Goal: Information Seeking & Learning: Learn about a topic

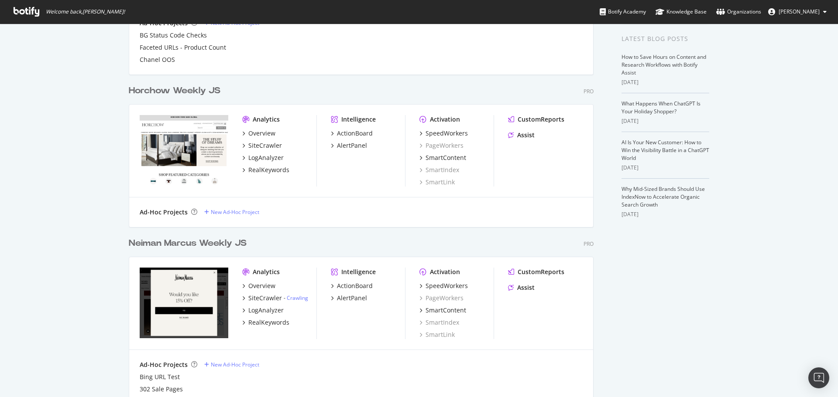
scroll to position [219, 0]
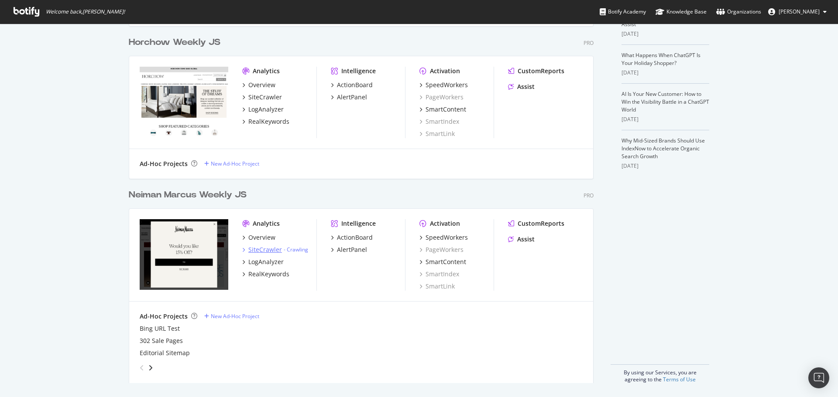
click at [257, 250] on div "SiteCrawler" at bounding box center [265, 250] width 34 height 9
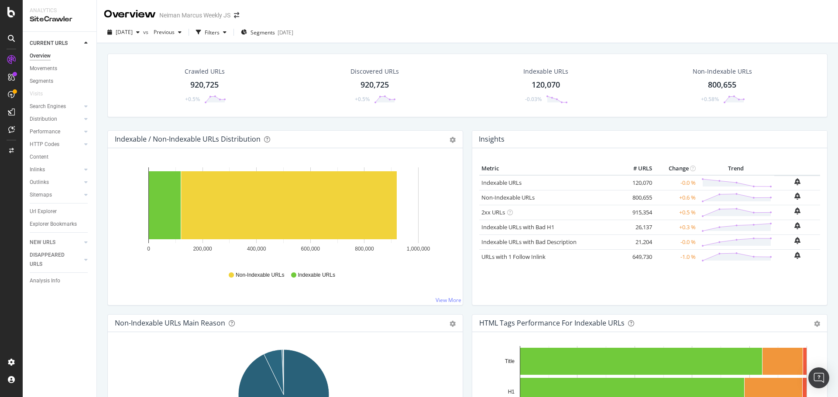
click at [208, 82] on div "920,725" at bounding box center [204, 84] width 28 height 11
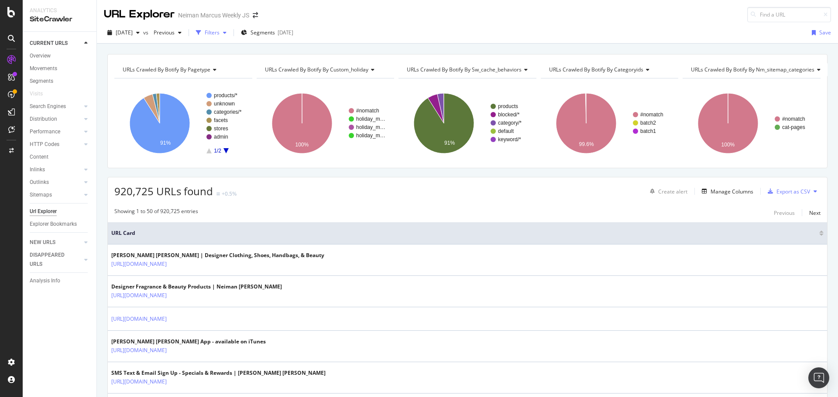
click at [219, 31] on div "Filters" at bounding box center [212, 32] width 15 height 7
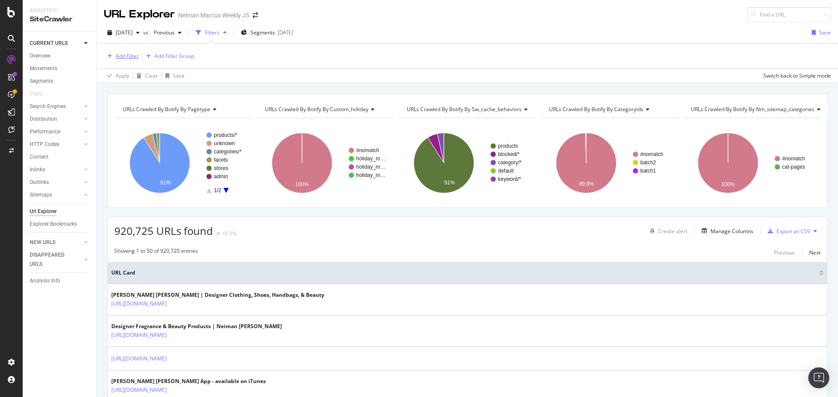
click at [135, 55] on div "Add Filter" at bounding box center [127, 55] width 23 height 7
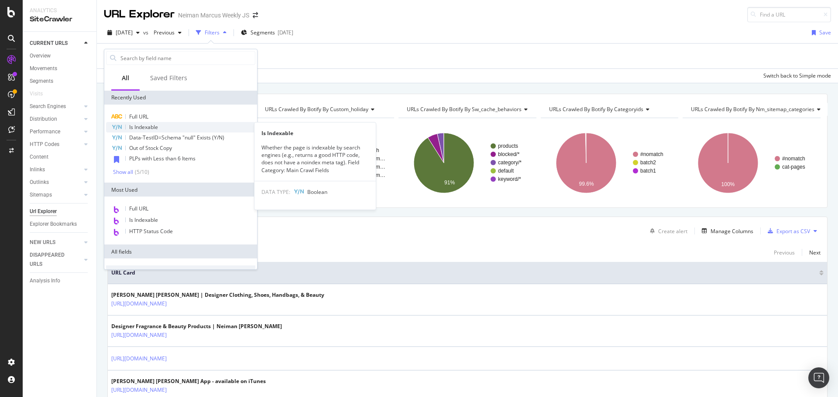
click at [144, 128] on span "Is Indexable" at bounding box center [143, 126] width 29 height 7
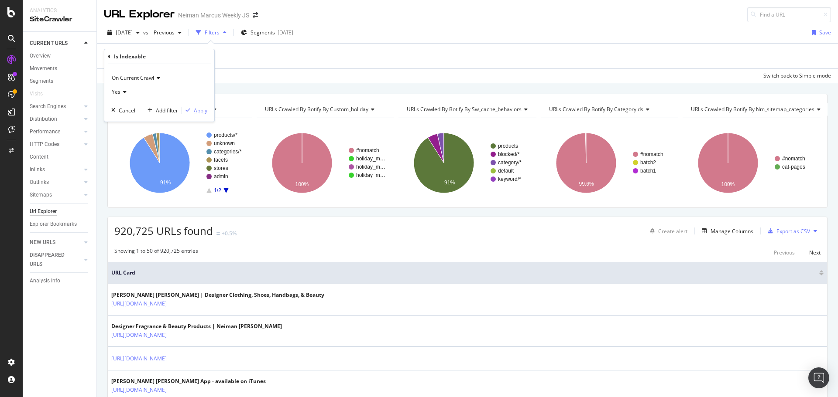
click at [197, 107] on div "Apply" at bounding box center [201, 110] width 14 height 7
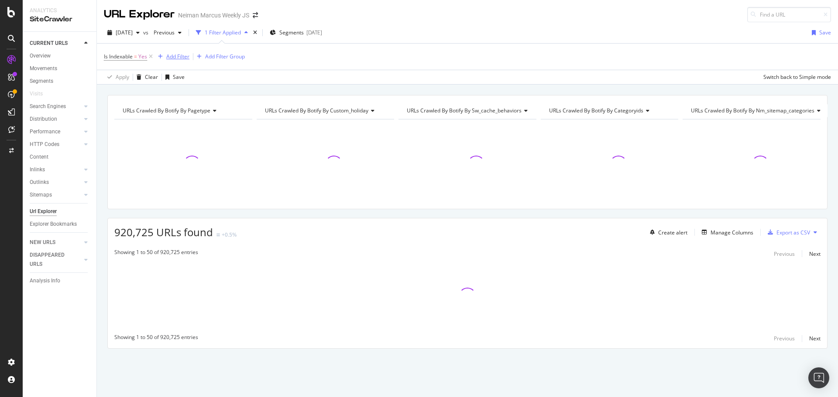
click at [174, 52] on div "Add Filter" at bounding box center [171, 57] width 35 height 10
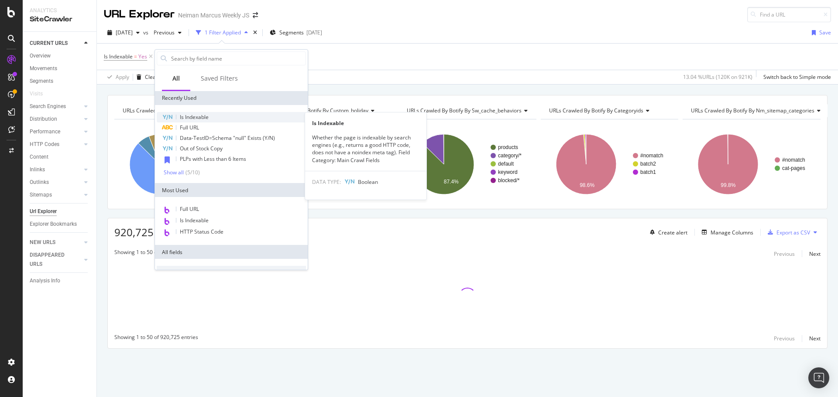
click at [196, 122] on div "Is Indexable" at bounding box center [231, 117] width 149 height 10
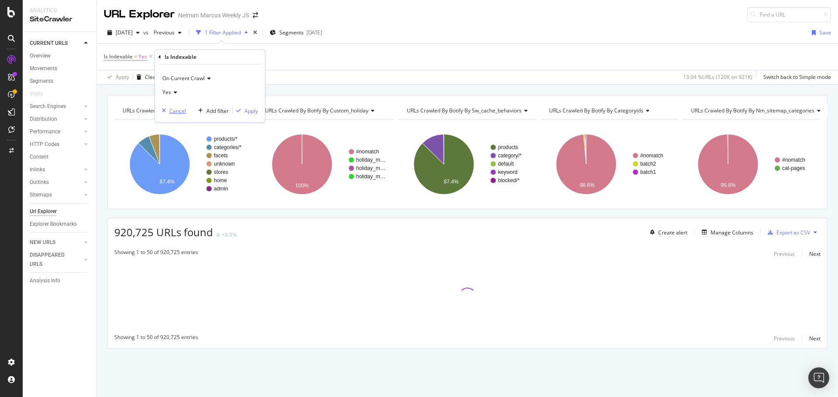
click at [181, 111] on div "Cancel" at bounding box center [177, 110] width 17 height 7
click at [172, 55] on div "Add Filter" at bounding box center [177, 56] width 23 height 7
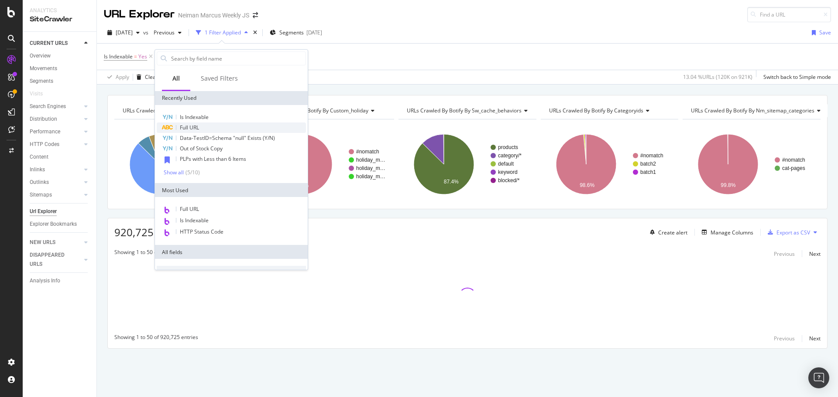
click at [192, 128] on span "Full URL" at bounding box center [189, 127] width 19 height 7
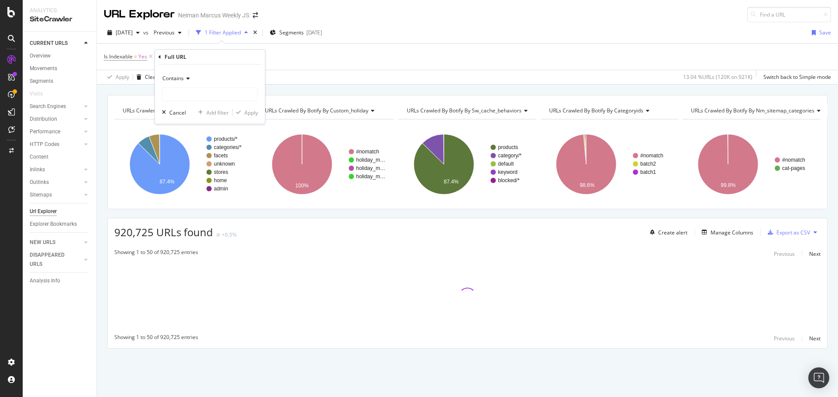
click at [185, 83] on div "Contains" at bounding box center [210, 79] width 96 height 14
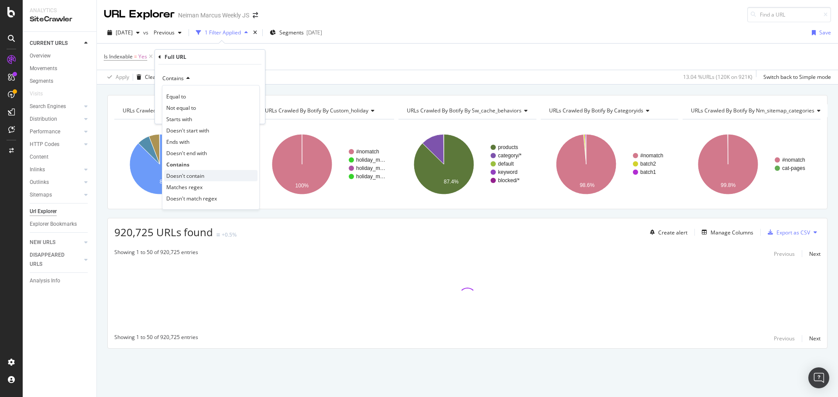
click at [193, 174] on span "Doesn't contain" at bounding box center [185, 175] width 38 height 7
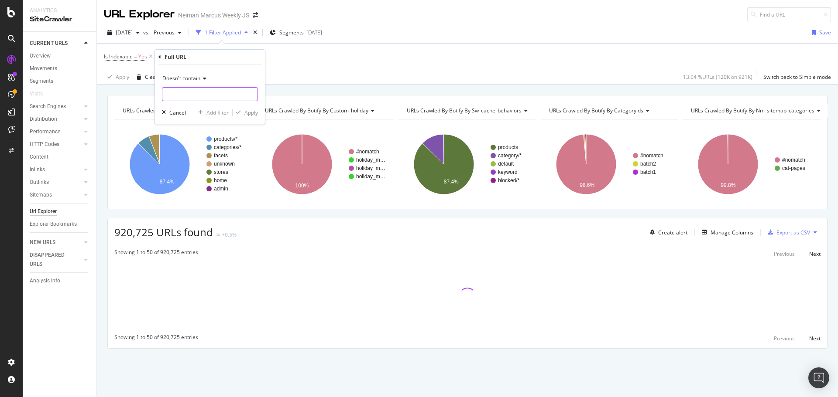
click at [208, 94] on input "text" at bounding box center [209, 94] width 95 height 14
type input "?"
click at [251, 111] on div "Apply" at bounding box center [251, 112] width 14 height 7
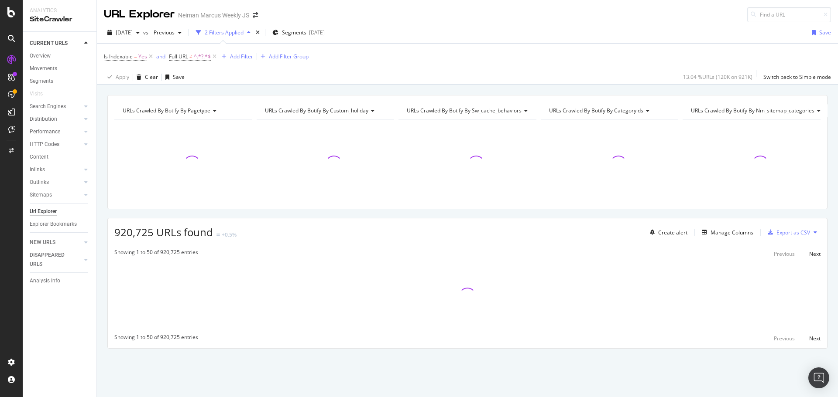
click at [238, 55] on div "Add Filter" at bounding box center [241, 56] width 23 height 7
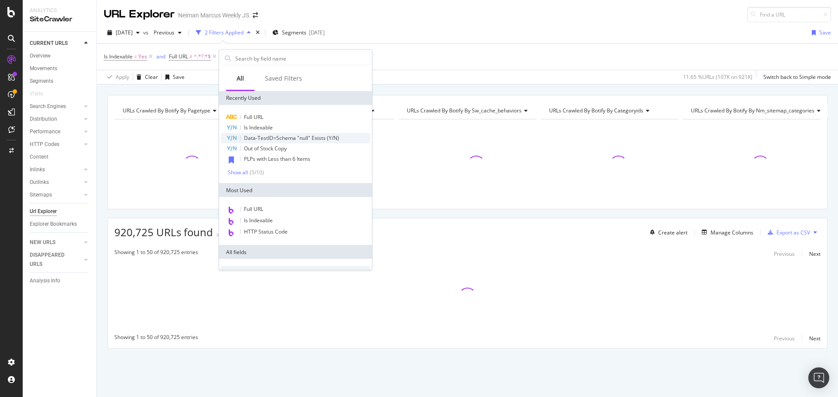
click at [311, 137] on span "Data-TestID=Schema "null" Exists (Y/N)" at bounding box center [291, 137] width 95 height 7
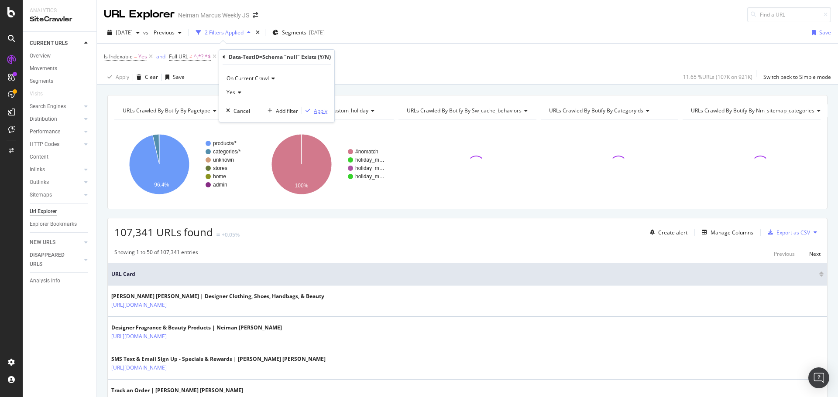
click at [321, 112] on div "Apply" at bounding box center [321, 110] width 14 height 7
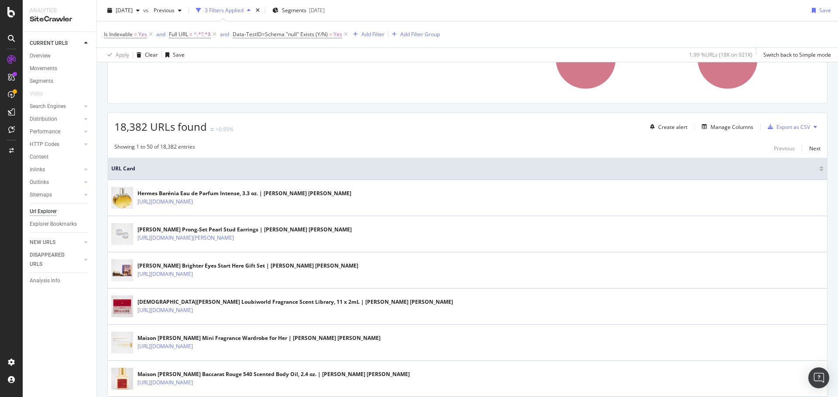
scroll to position [44, 0]
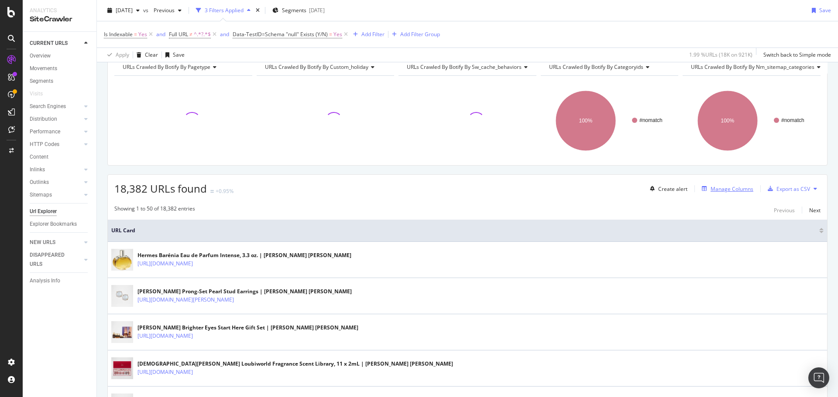
click at [727, 190] on div "Manage Columns" at bounding box center [731, 188] width 43 height 7
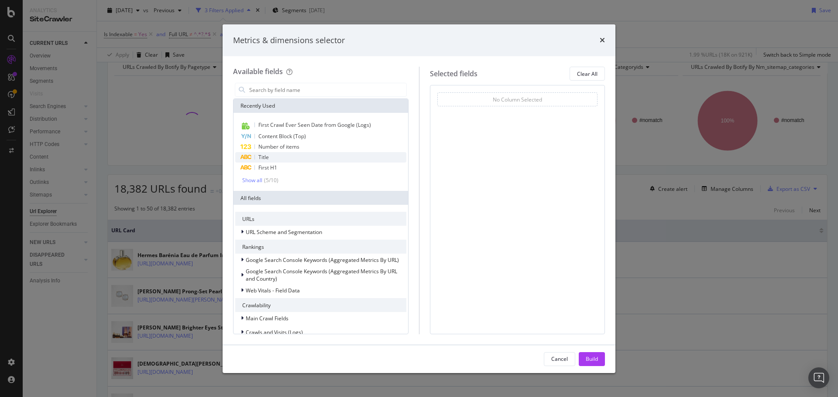
click at [263, 155] on span "Title" at bounding box center [263, 157] width 10 height 7
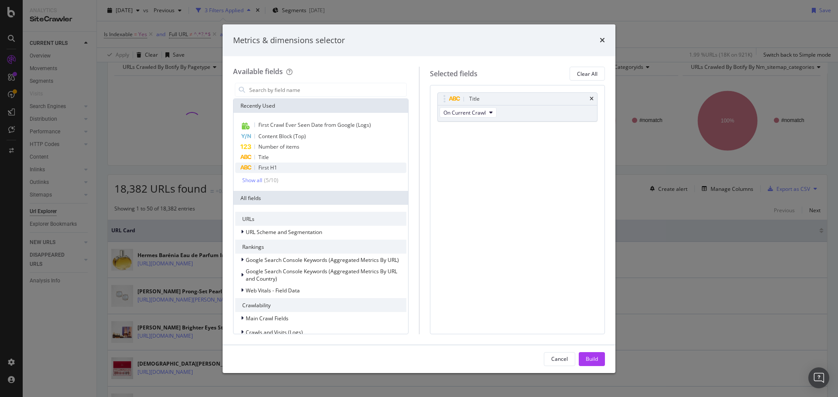
click at [263, 168] on span "First H1" at bounding box center [267, 167] width 19 height 7
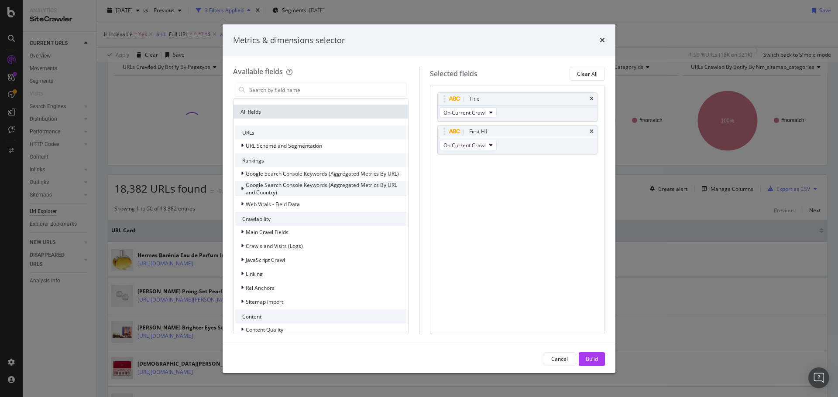
scroll to position [87, 0]
click at [592, 360] on div "Build" at bounding box center [592, 359] width 12 height 7
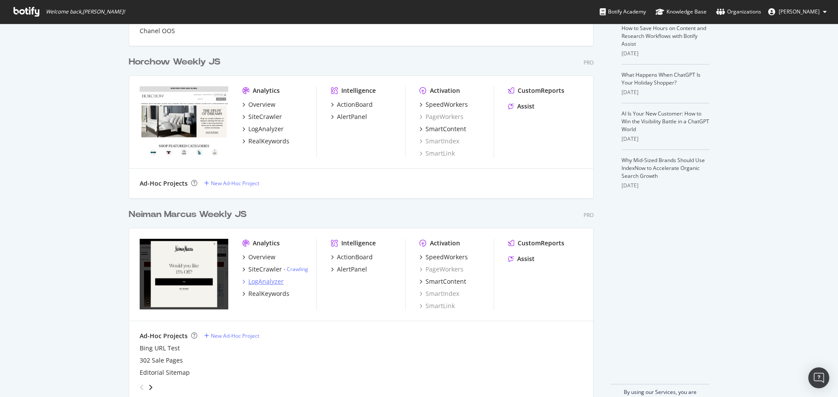
scroll to position [219, 0]
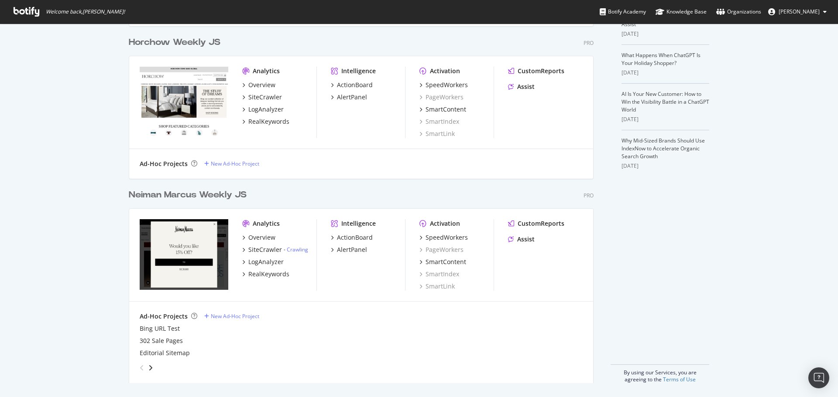
click at [259, 254] on div "Overview SiteCrawler - Crawling LogAnalyzer RealKeywords" at bounding box center [279, 255] width 74 height 45
click at [259, 250] on div "SiteCrawler" at bounding box center [265, 250] width 34 height 9
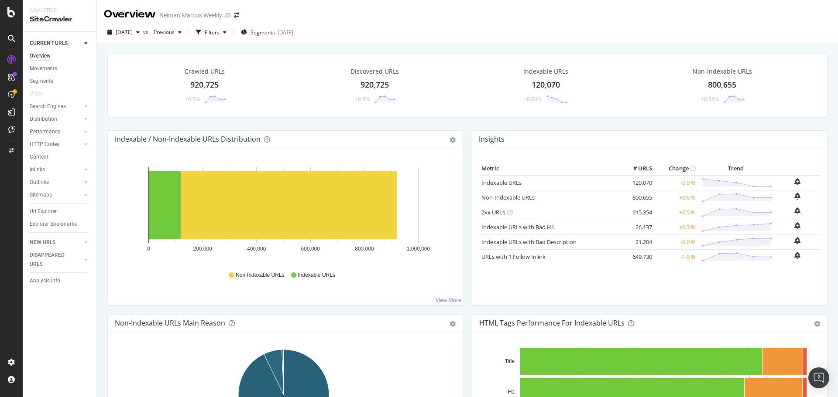
click at [206, 86] on div "920,725" at bounding box center [204, 84] width 28 height 11
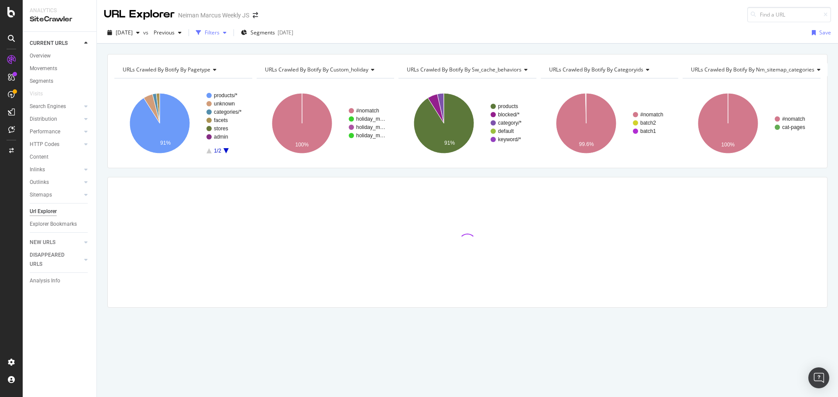
click at [219, 32] on div "Filters" at bounding box center [212, 32] width 15 height 7
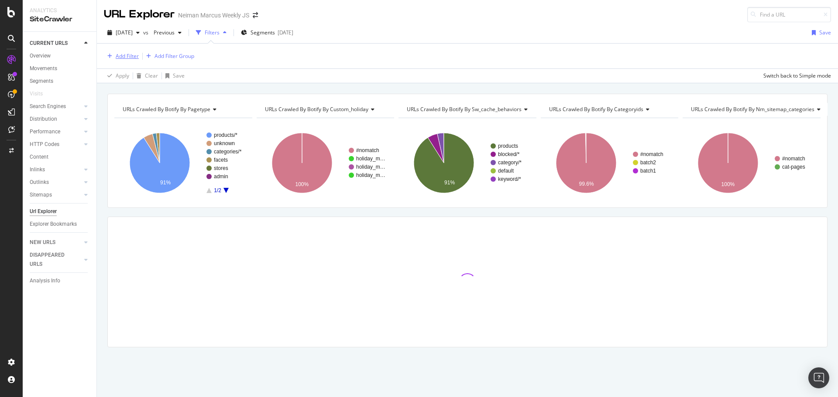
click at [130, 55] on div "Add Filter" at bounding box center [127, 55] width 23 height 7
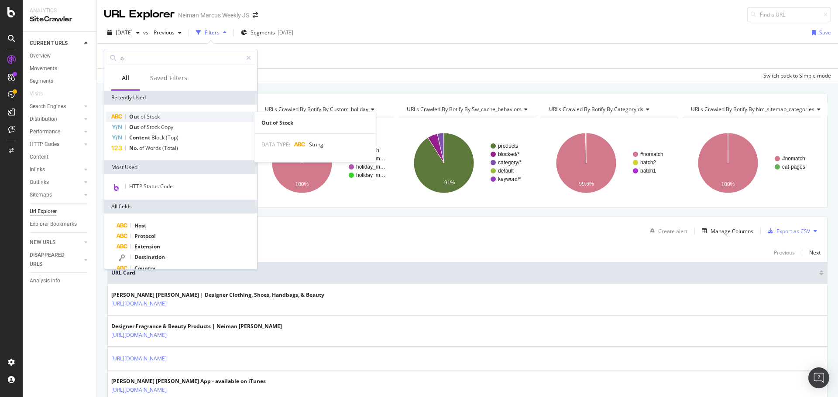
type input "o"
click at [159, 120] on div "Out of Stock" at bounding box center [180, 117] width 149 height 10
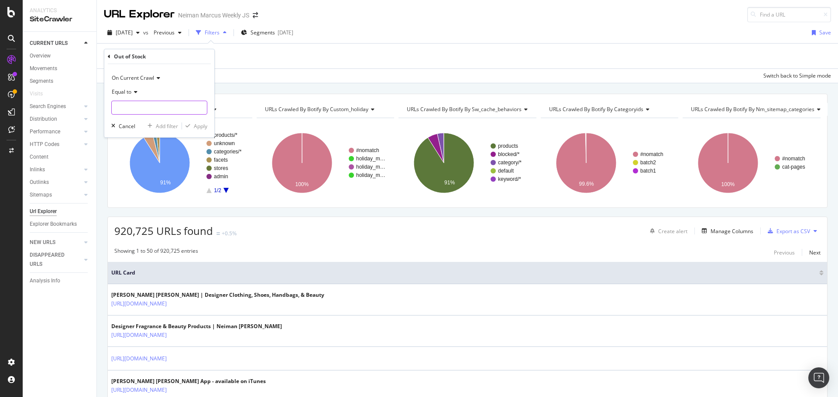
click at [155, 109] on input "text" at bounding box center [159, 108] width 95 height 14
click at [160, 120] on span "This Item Is Sold Out" at bounding box center [144, 119] width 61 height 7
type input "This Item Is Sold Out"
click at [198, 128] on div "Apply" at bounding box center [201, 126] width 14 height 7
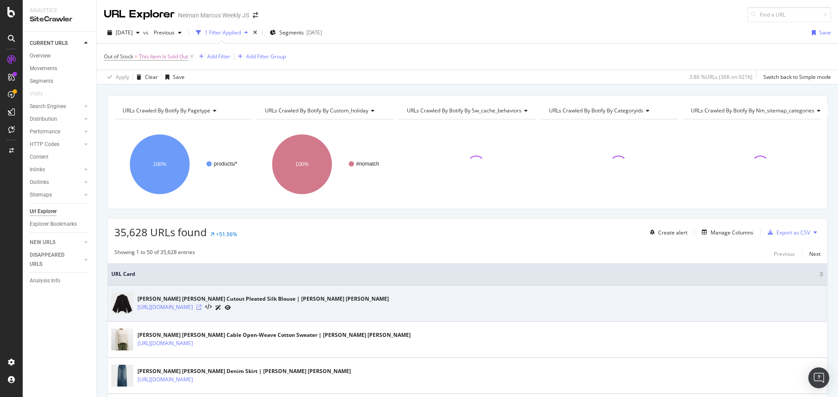
click at [202, 306] on icon at bounding box center [198, 307] width 5 height 5
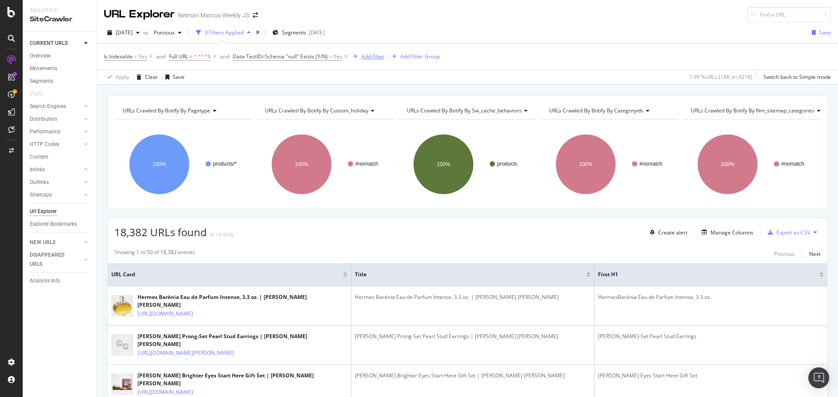
click at [376, 57] on div "Add Filter" at bounding box center [372, 56] width 23 height 7
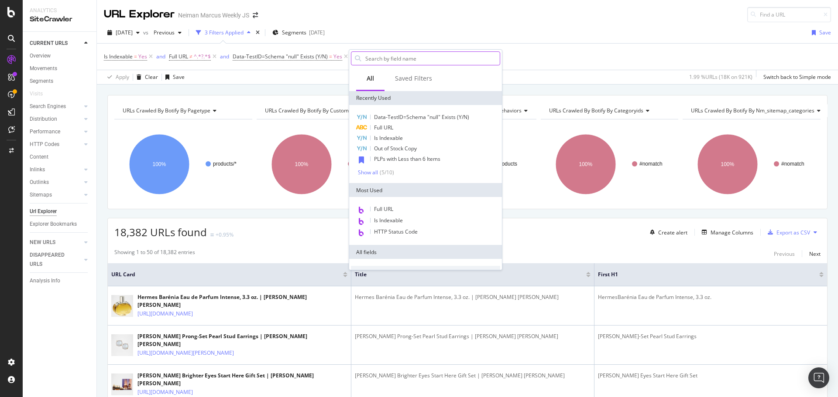
click at [385, 62] on input "text" at bounding box center [431, 58] width 135 height 13
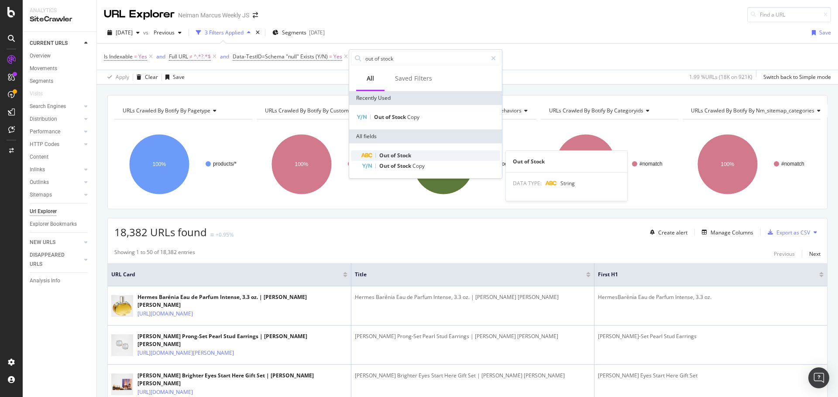
type input "out of stock"
click at [397, 154] on span "Stock" at bounding box center [404, 155] width 14 height 7
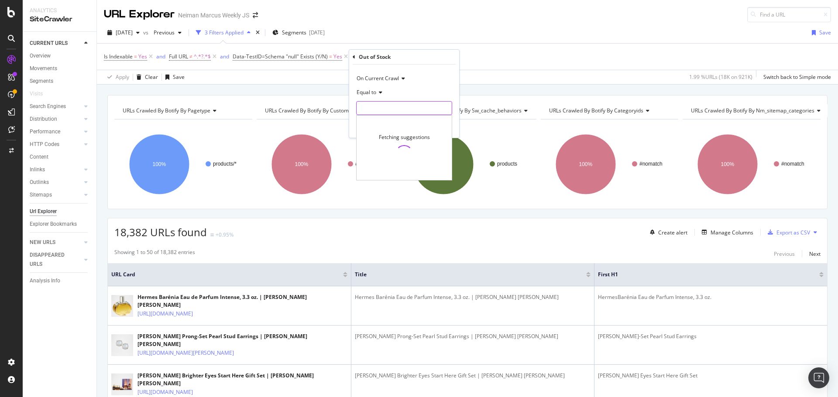
click at [380, 108] on input "text" at bounding box center [403, 108] width 95 height 14
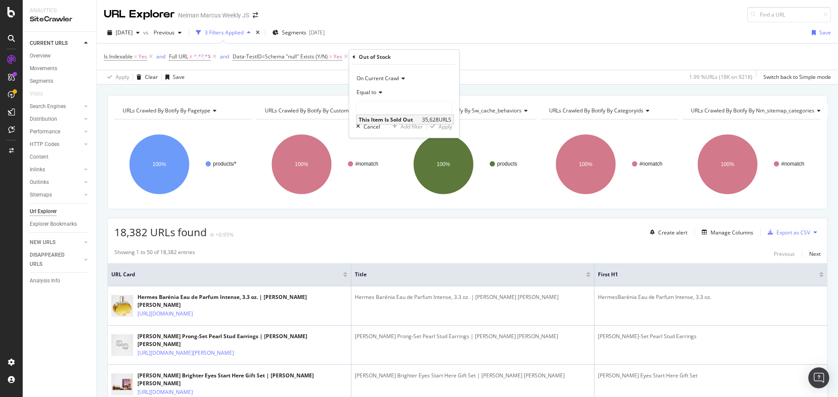
click at [405, 119] on span "This Item Is Sold Out" at bounding box center [389, 119] width 61 height 7
type input "This Item Is Sold Out"
click at [378, 92] on icon at bounding box center [379, 92] width 6 height 5
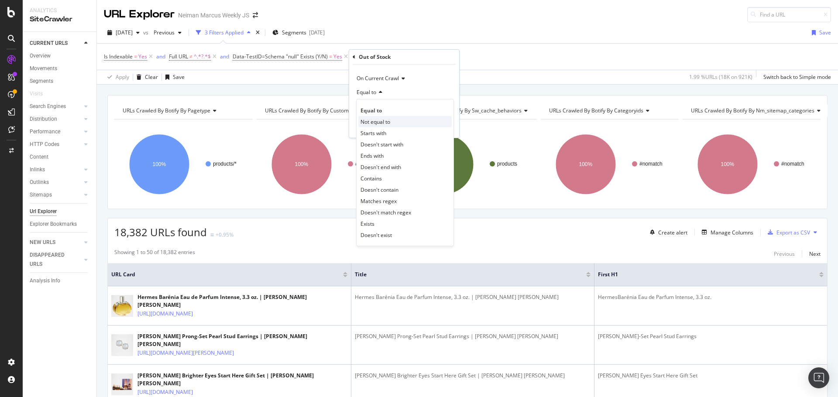
click at [379, 118] on span "Not equal to" at bounding box center [375, 121] width 30 height 7
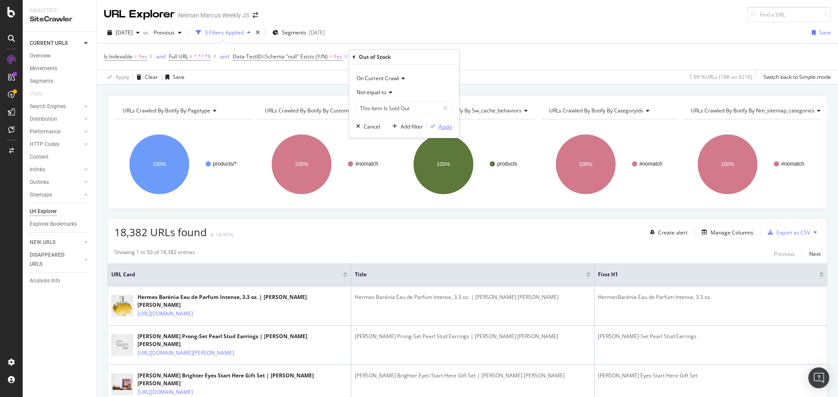
click at [439, 123] on div "Apply" at bounding box center [446, 126] width 14 height 7
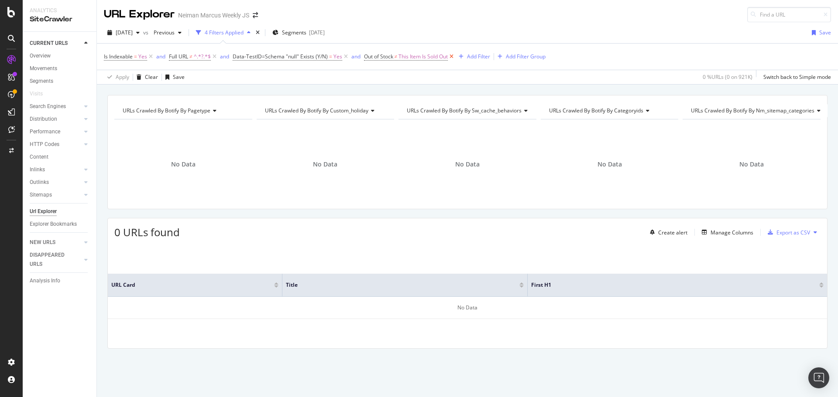
click at [453, 56] on icon at bounding box center [451, 56] width 7 height 9
